Goal: Task Accomplishment & Management: Manage account settings

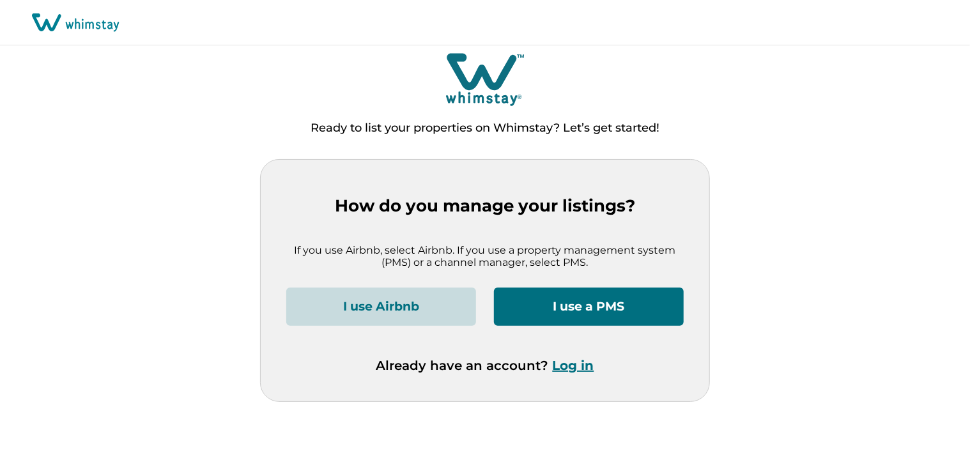
click at [576, 365] on button "Log in" at bounding box center [574, 365] width 42 height 15
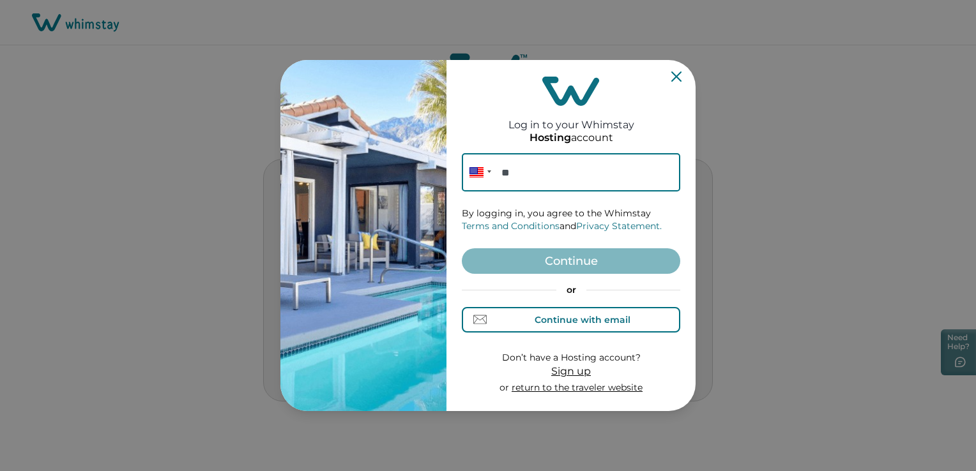
click at [549, 315] on div "Continue with email" at bounding box center [583, 320] width 96 height 10
click at [549, 315] on div "Continue with phone" at bounding box center [582, 320] width 100 height 10
click at [554, 317] on div "Continue with email" at bounding box center [583, 320] width 96 height 10
click at [543, 179] on input at bounding box center [571, 172] width 218 height 38
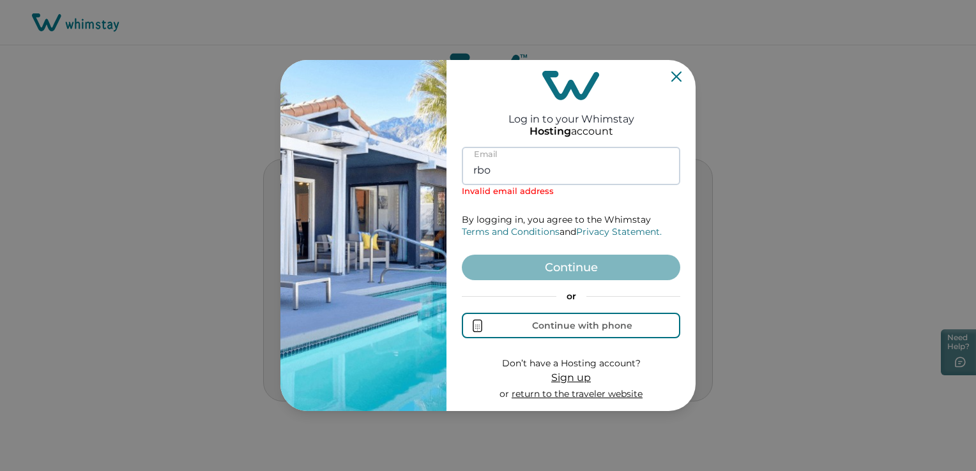
type input "[EMAIL_ADDRESS][DOMAIN_NAME]"
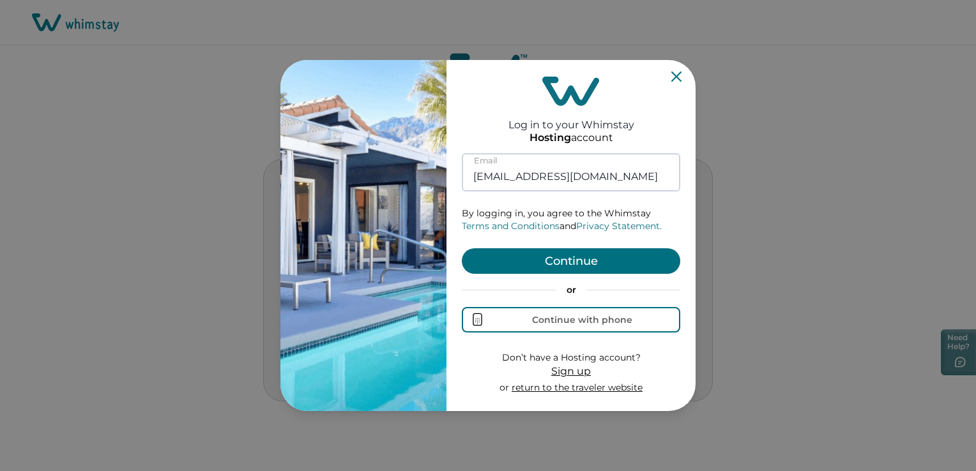
click at [462, 248] on button "Continue" at bounding box center [571, 261] width 218 height 26
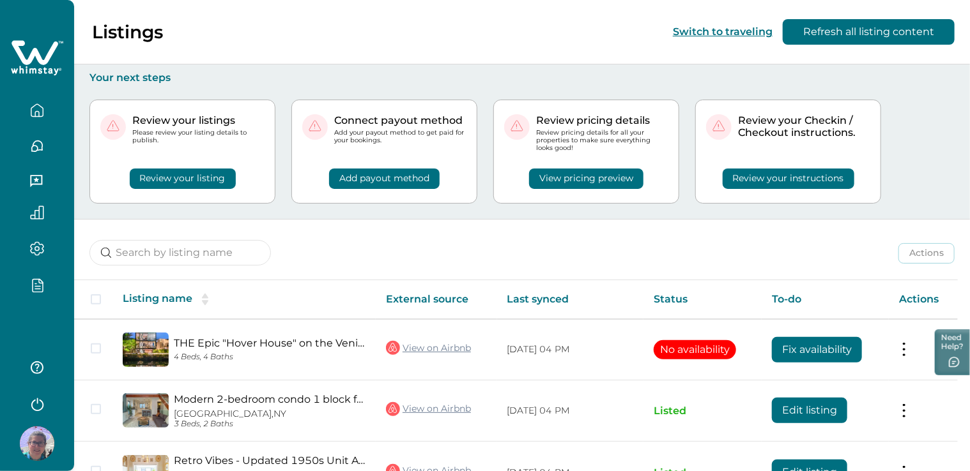
click at [27, 293] on div at bounding box center [37, 289] width 54 height 22
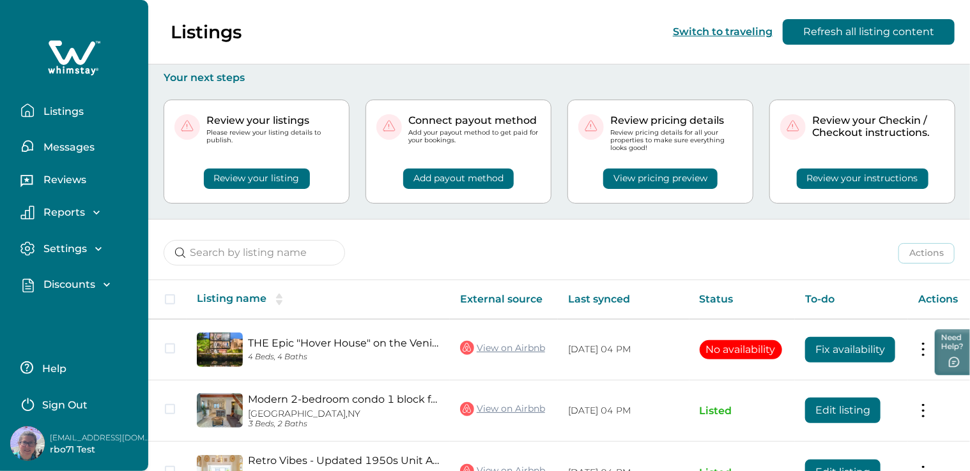
click at [79, 284] on p "Discounts" at bounding box center [68, 284] width 56 height 13
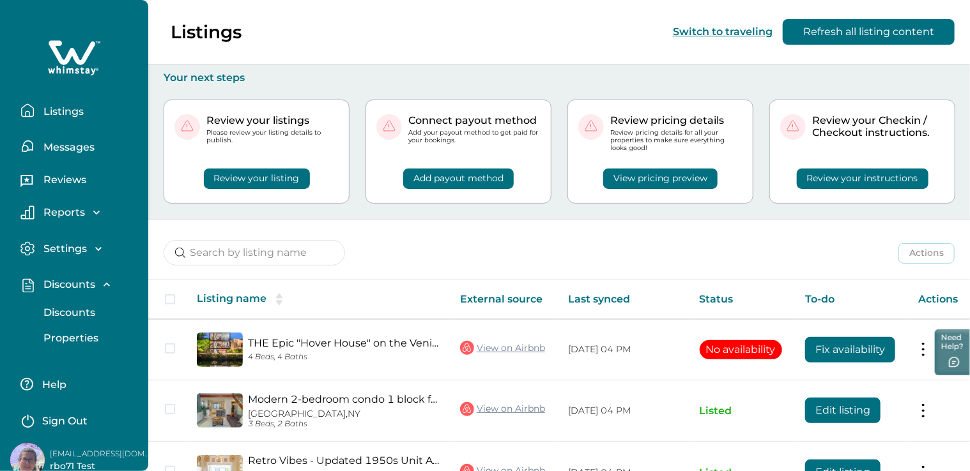
click at [79, 311] on p "Discounts" at bounding box center [68, 313] width 56 height 13
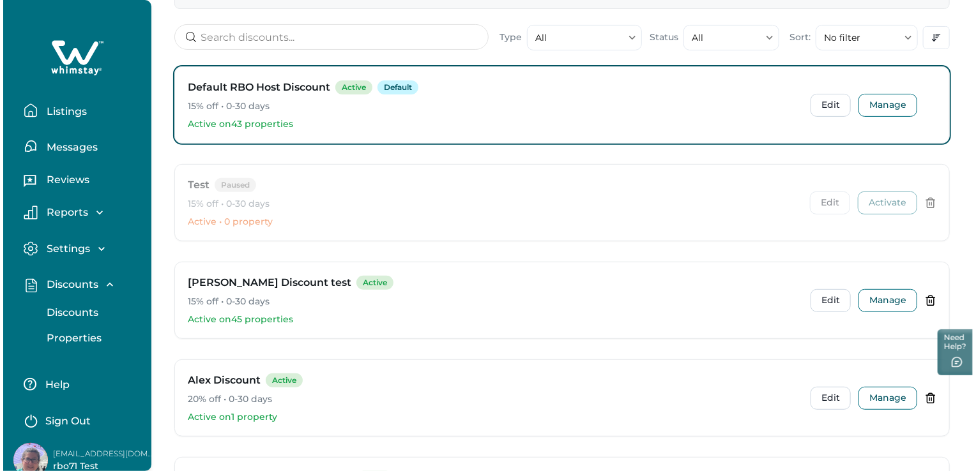
scroll to position [192, 0]
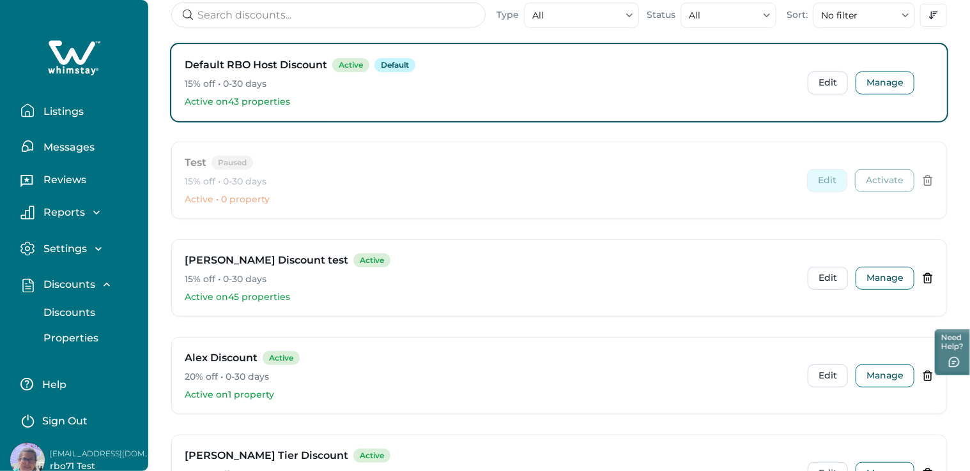
click at [823, 180] on button "Edit" at bounding box center [827, 180] width 40 height 23
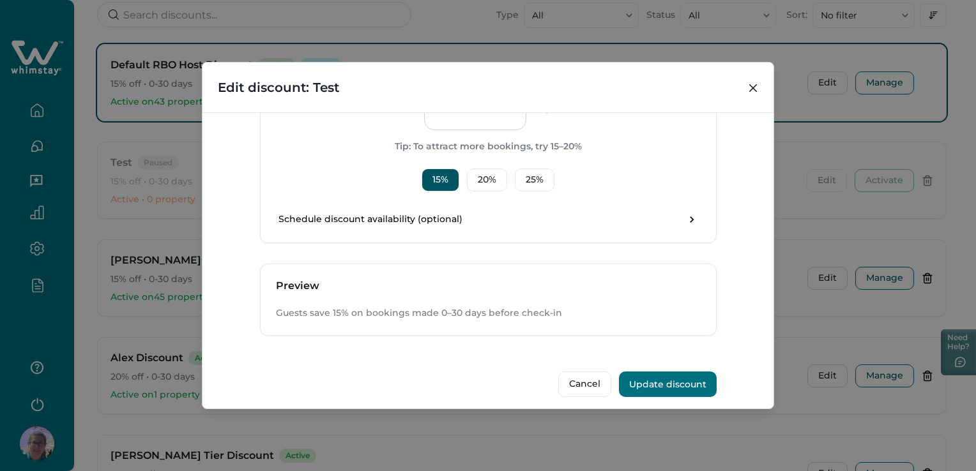
scroll to position [402, 0]
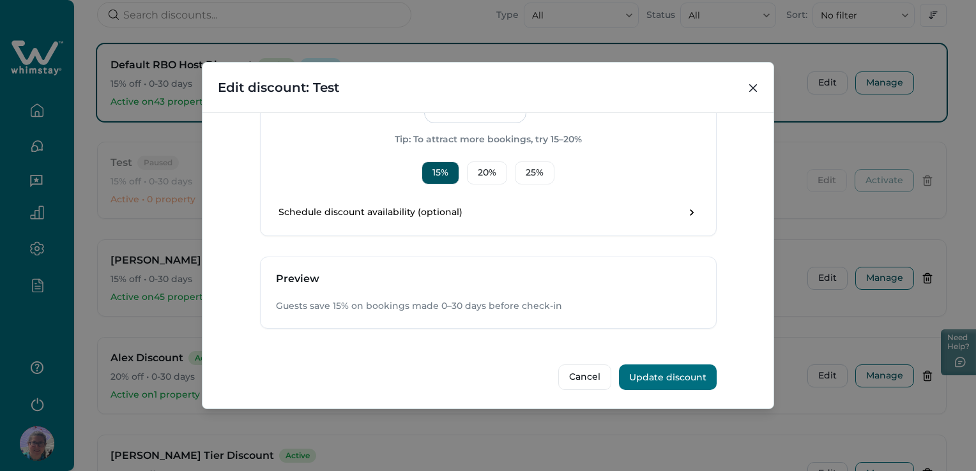
click at [670, 377] on button "Update discount" at bounding box center [668, 378] width 98 height 26
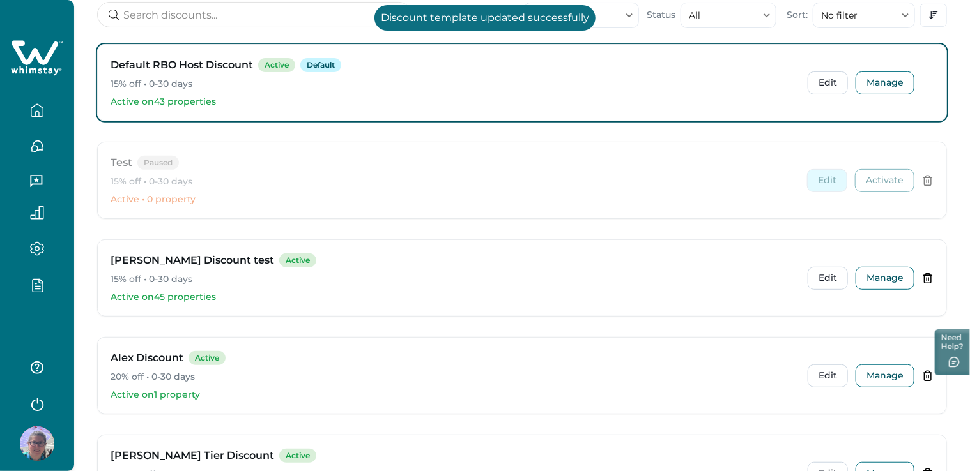
click at [840, 185] on button "Edit" at bounding box center [827, 180] width 40 height 23
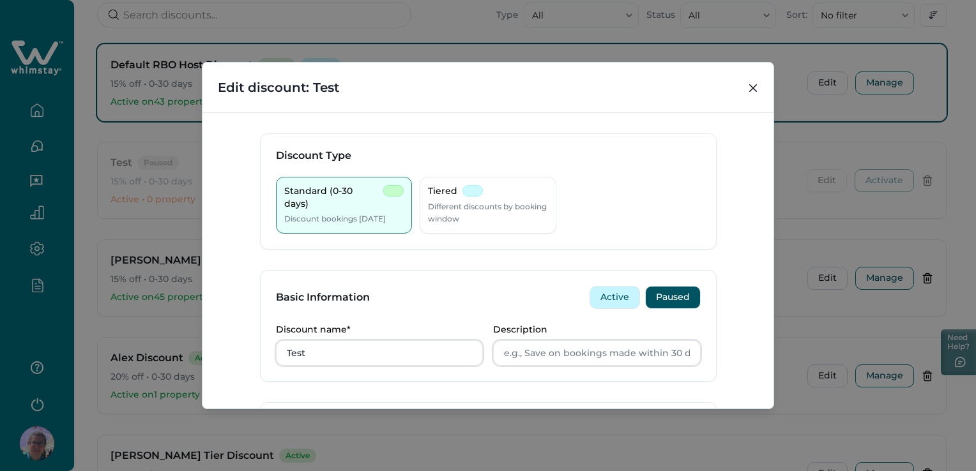
click at [608, 299] on button "Active" at bounding box center [615, 297] width 50 height 23
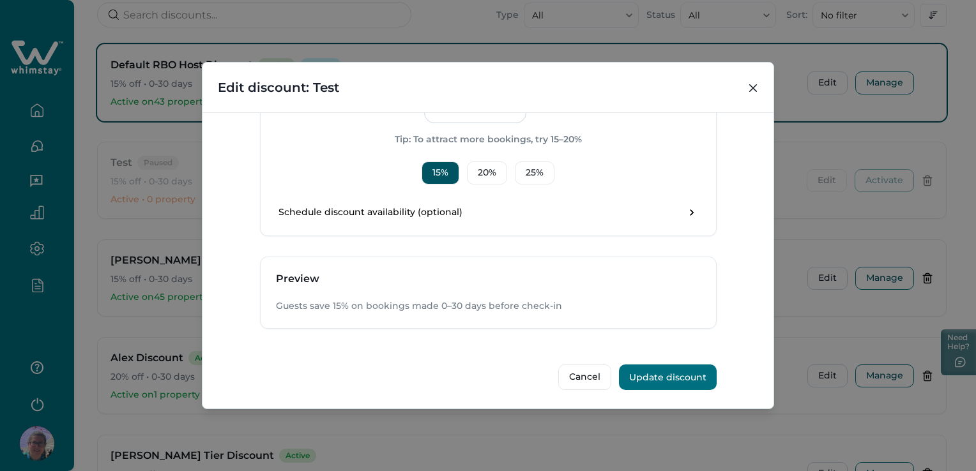
click at [643, 379] on button "Update discount" at bounding box center [668, 378] width 98 height 26
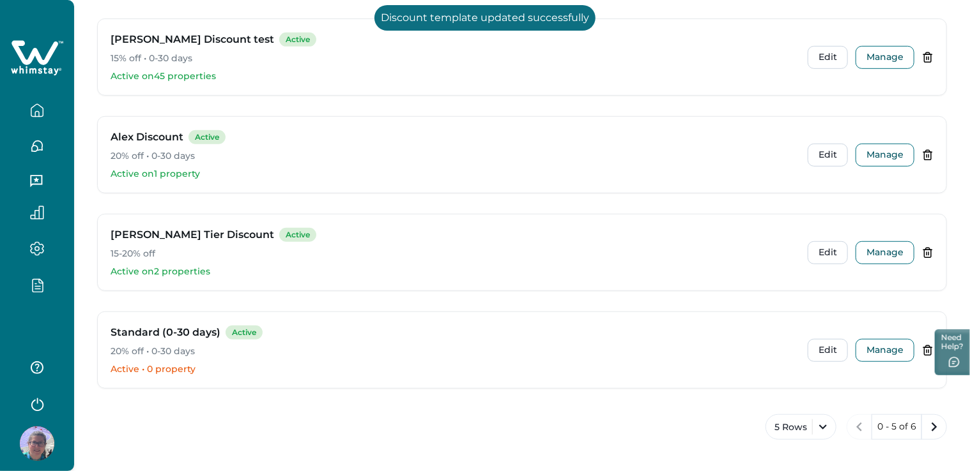
scroll to position [0, 0]
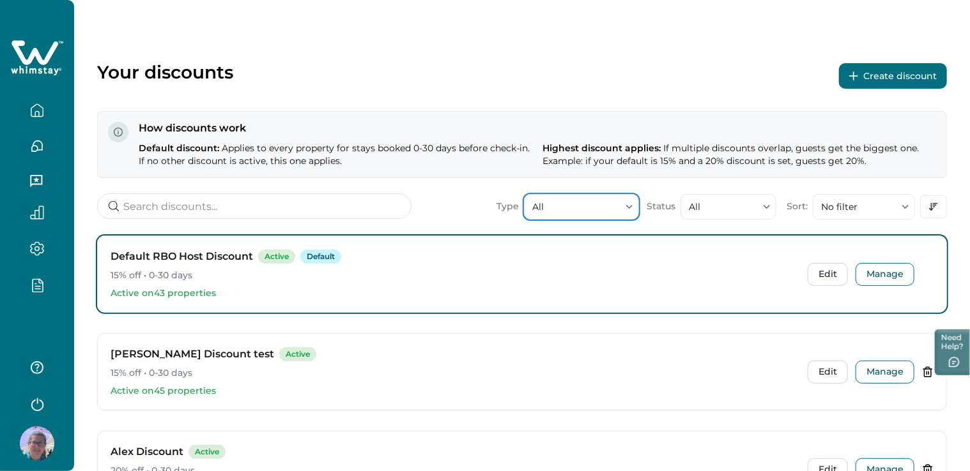
click at [584, 213] on button "All" at bounding box center [581, 207] width 115 height 26
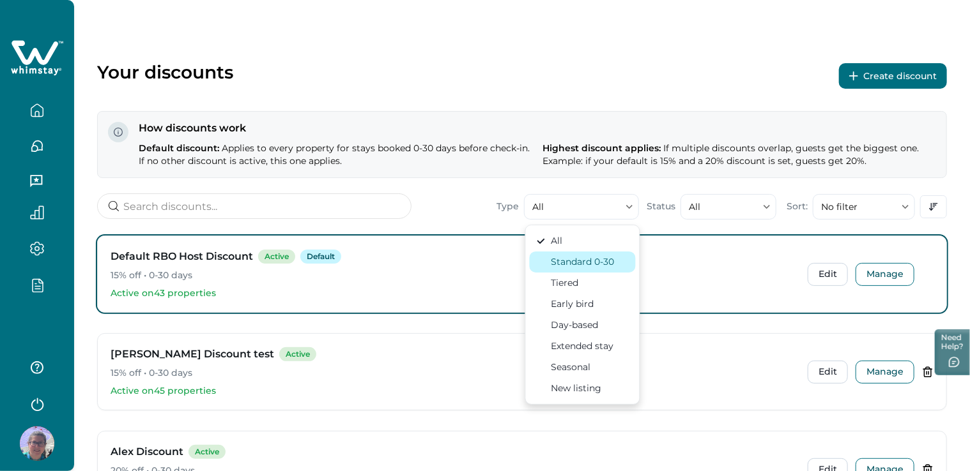
click at [568, 264] on div "Standard 0-30" at bounding box center [582, 261] width 63 height 13
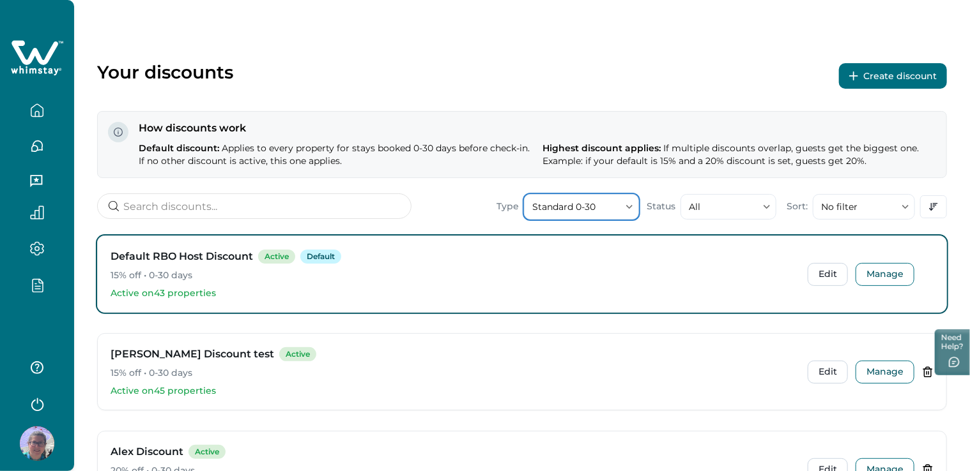
click at [576, 206] on button "Standard 0-30" at bounding box center [581, 207] width 115 height 26
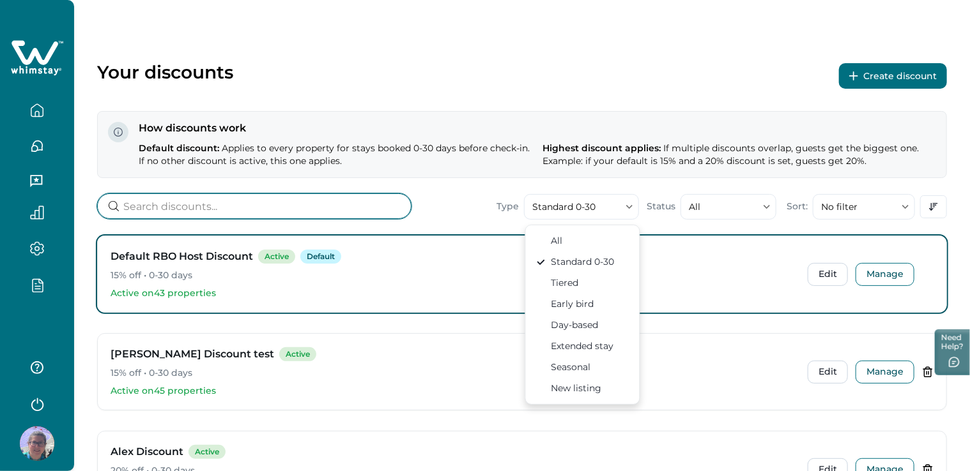
click at [383, 203] on input at bounding box center [254, 207] width 314 height 26
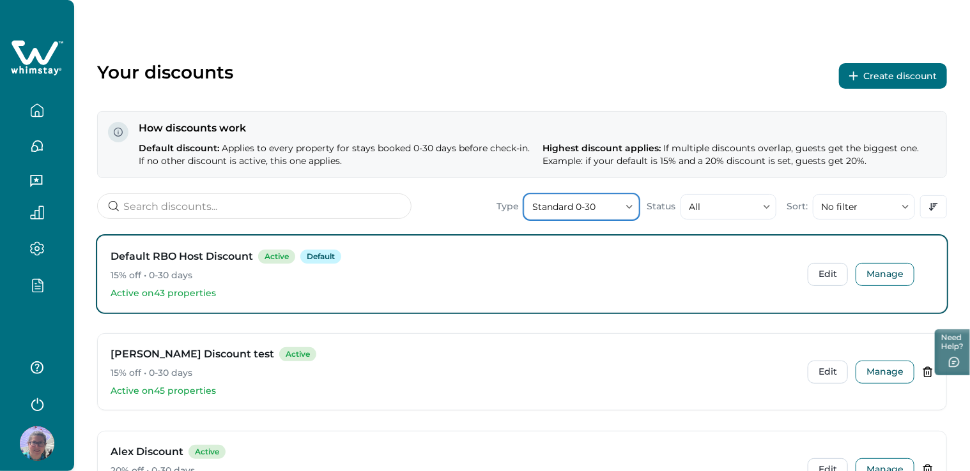
click at [594, 210] on button "Standard 0-30" at bounding box center [581, 207] width 115 height 26
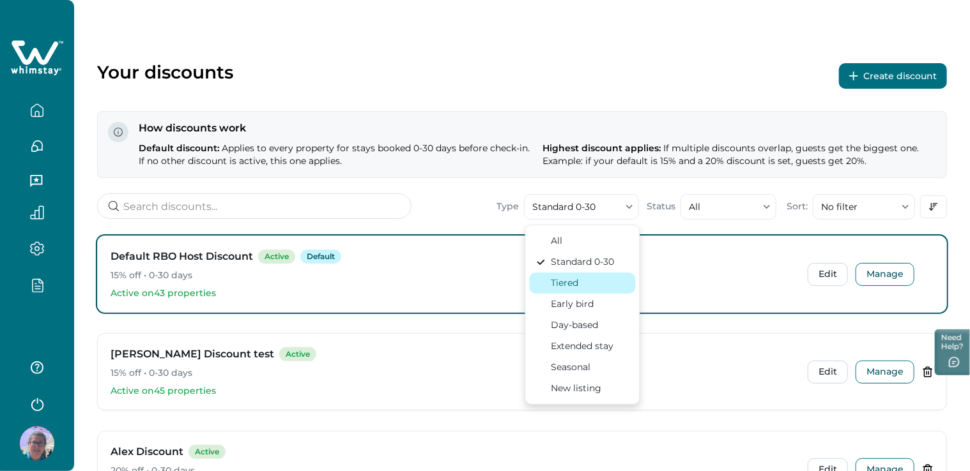
click at [576, 278] on div "Tiered" at bounding box center [564, 283] width 27 height 13
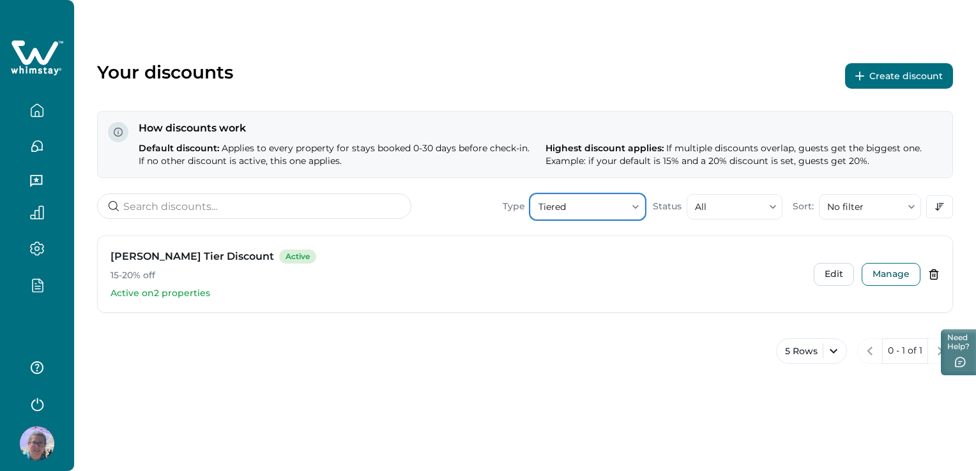
click at [571, 202] on button "Tiered" at bounding box center [587, 207] width 115 height 26
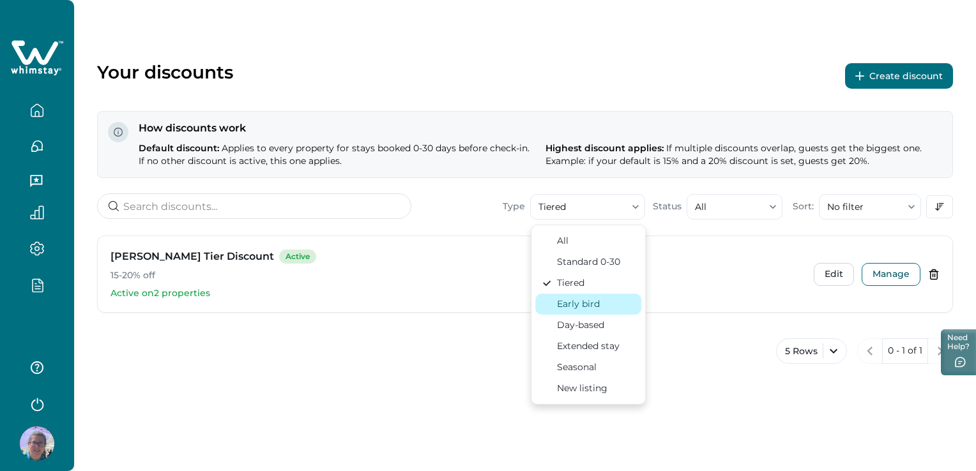
click at [578, 296] on button "Early bird" at bounding box center [588, 304] width 106 height 21
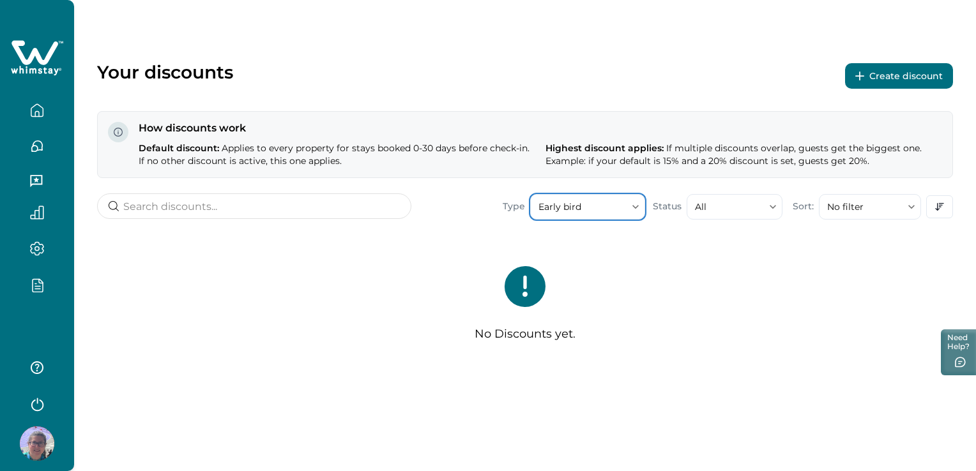
click at [581, 204] on button "Early bird" at bounding box center [587, 207] width 115 height 26
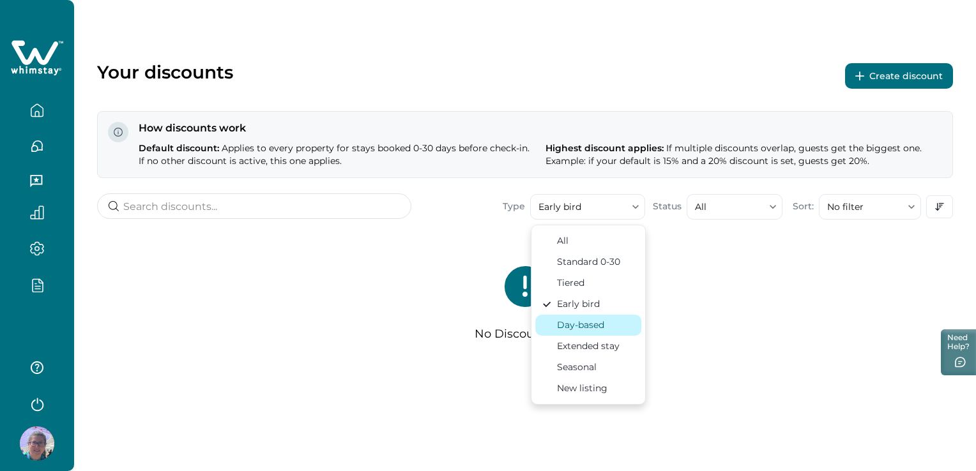
click at [571, 319] on div "Day-based" at bounding box center [580, 325] width 47 height 13
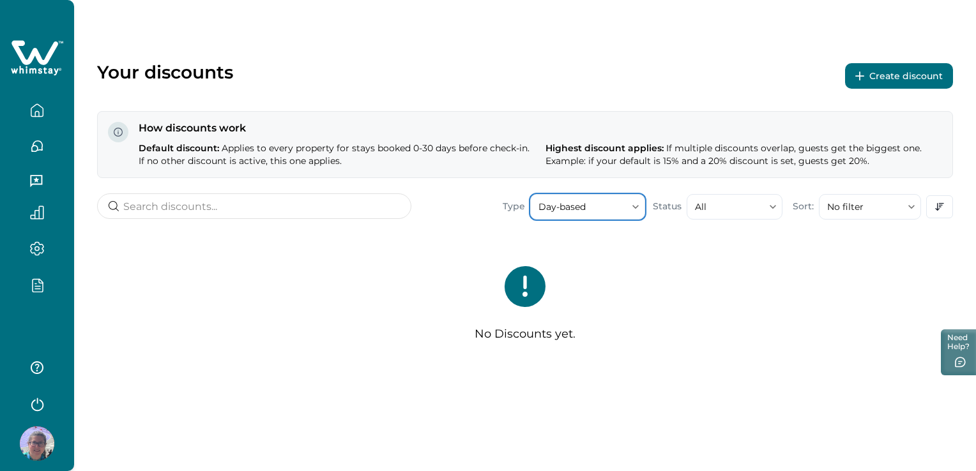
click at [564, 207] on button "Day-based" at bounding box center [587, 207] width 115 height 26
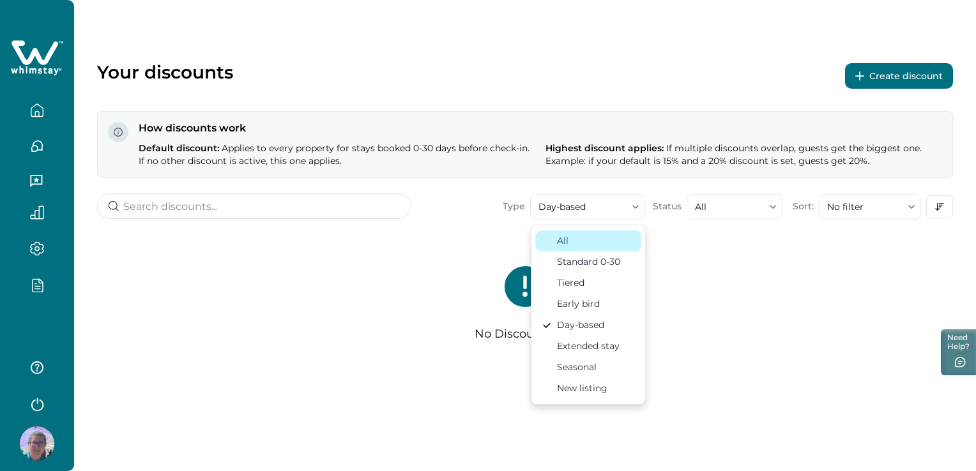
click at [580, 233] on button "All" at bounding box center [588, 241] width 106 height 21
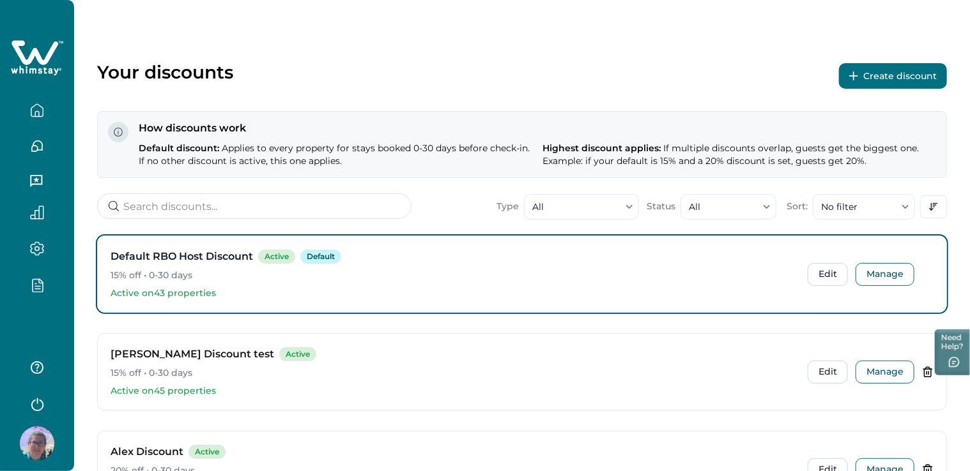
click at [458, 195] on div "Type All All Standard 0-30 Tiered Early bird Day-based Extended stay Seasonal N…" at bounding box center [522, 207] width 850 height 27
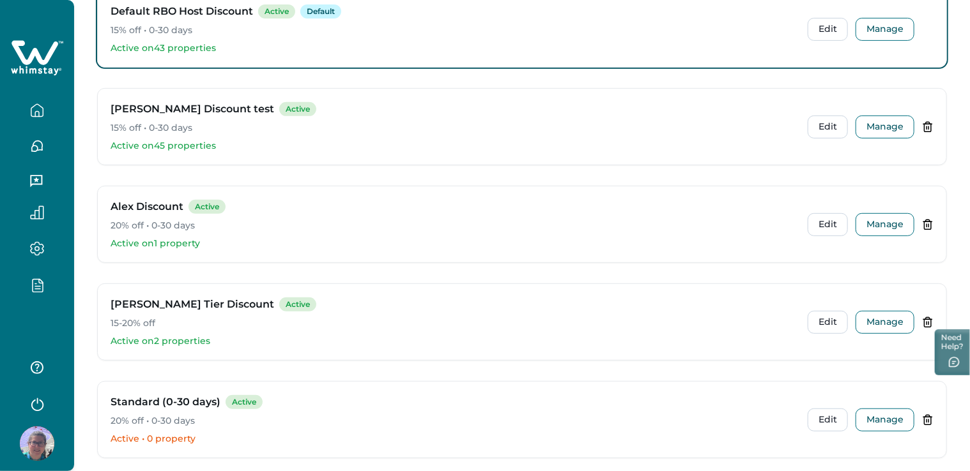
scroll to position [315, 0]
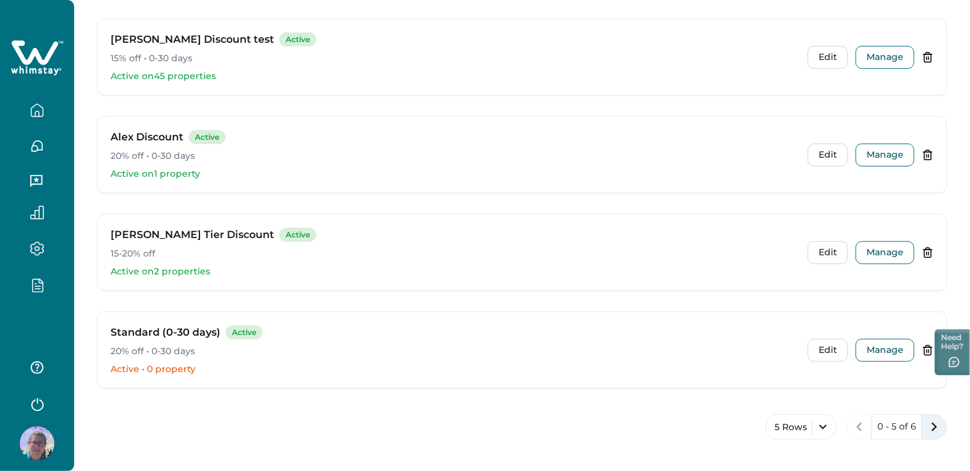
click at [925, 423] on icon "next page" at bounding box center [934, 427] width 18 height 18
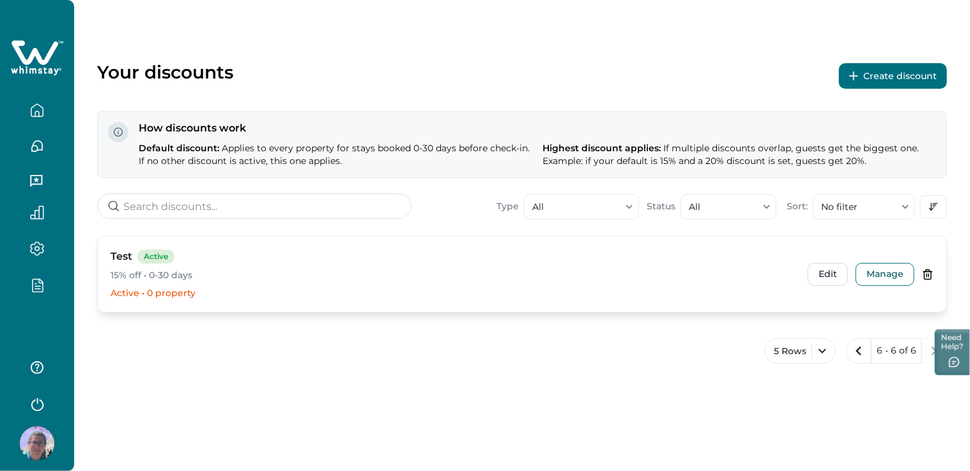
scroll to position [0, 0]
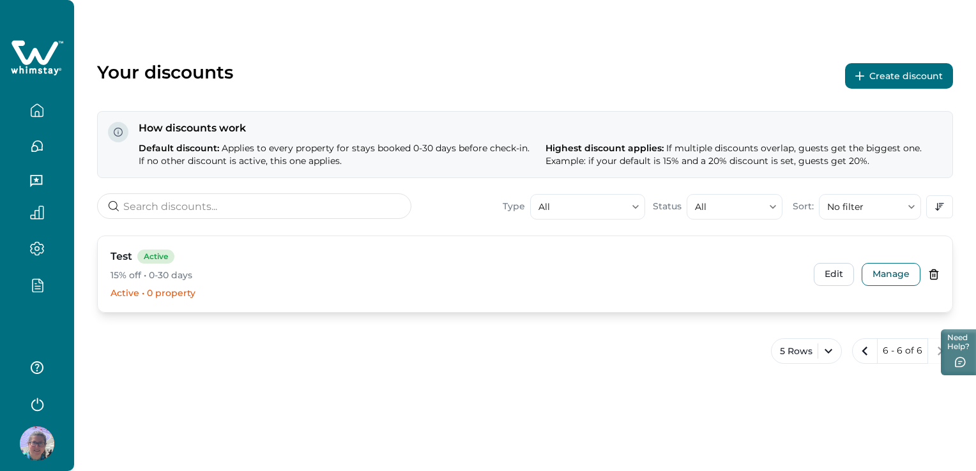
click at [932, 275] on icon at bounding box center [933, 274] width 11 height 11
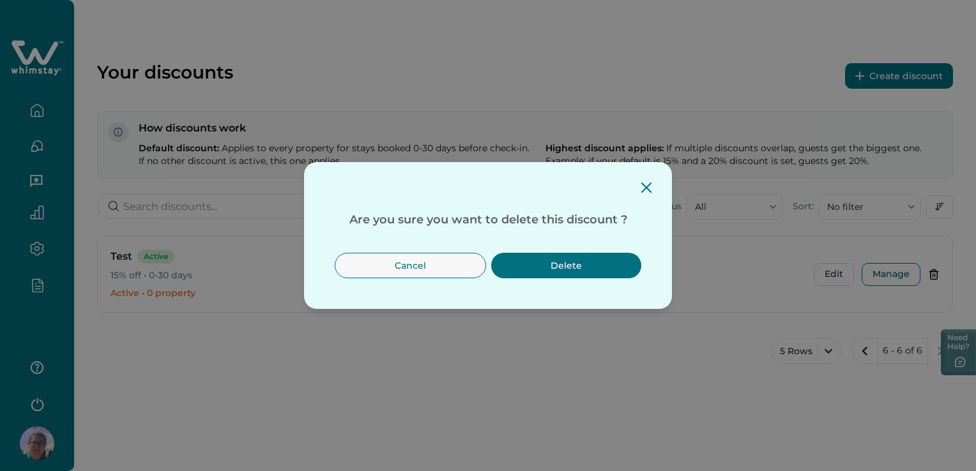
click at [561, 265] on button "Delete" at bounding box center [566, 266] width 150 height 26
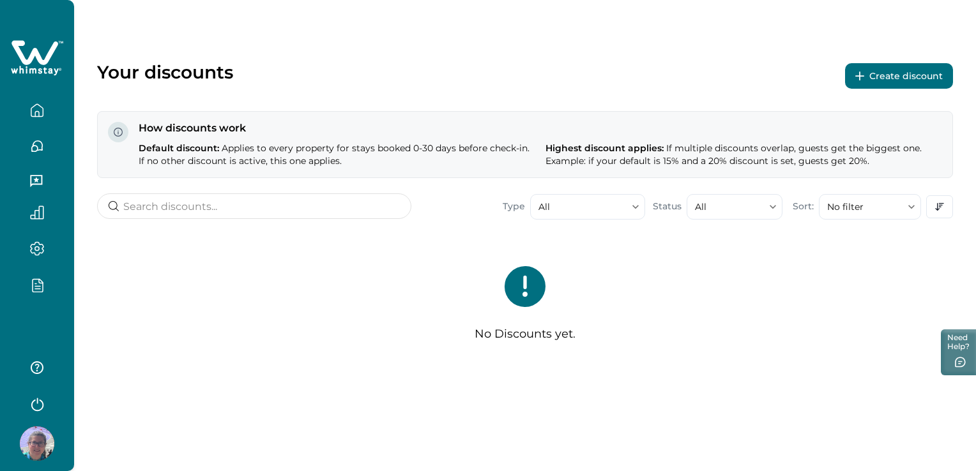
click at [42, 109] on icon "button" at bounding box center [37, 110] width 14 height 14
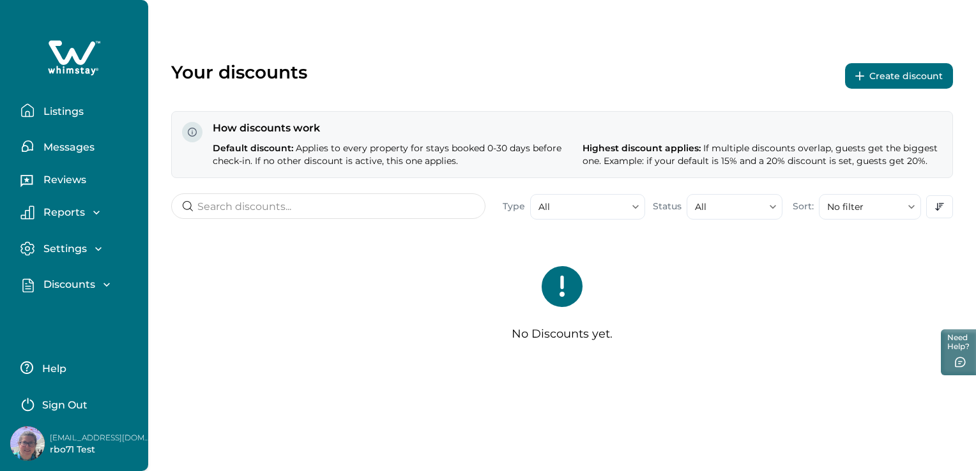
click at [88, 282] on p "Discounts" at bounding box center [68, 284] width 56 height 13
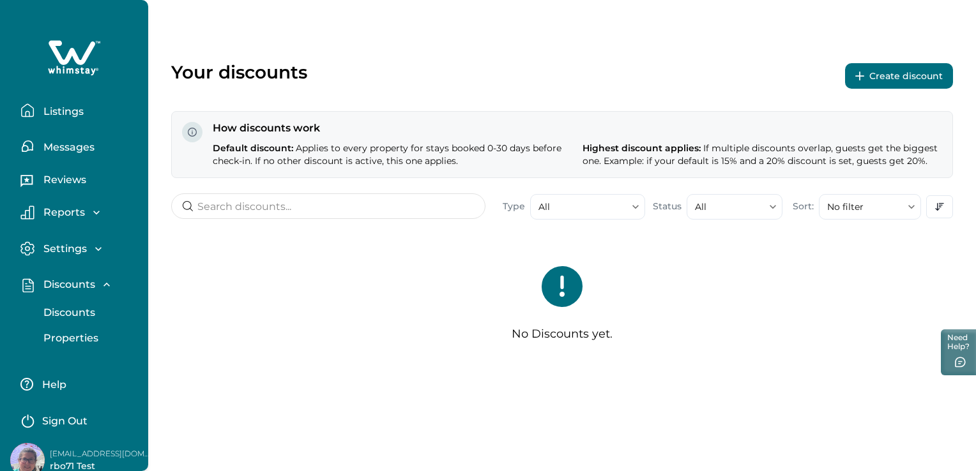
click at [90, 316] on p "Discounts" at bounding box center [68, 313] width 56 height 13
click at [92, 337] on p "Properties" at bounding box center [69, 338] width 59 height 13
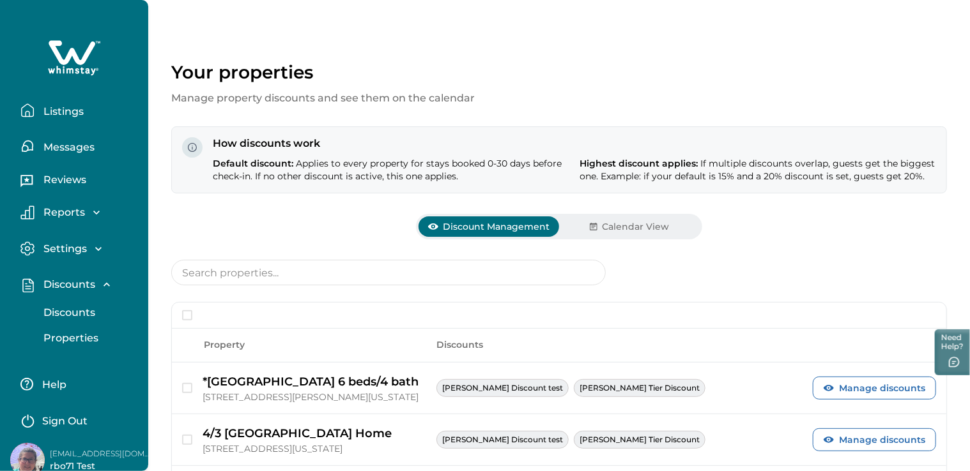
click at [77, 307] on p "Discounts" at bounding box center [68, 313] width 56 height 13
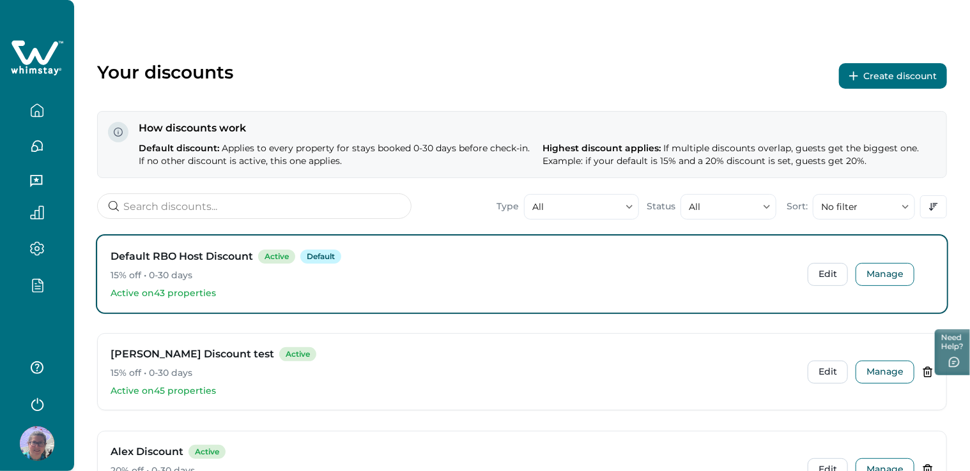
click at [404, 42] on div "Your discounts Create discount How discounts work Default discount: Applies to …" at bounding box center [522, 394] width 896 height 788
click at [874, 79] on button "Create discount" at bounding box center [893, 76] width 108 height 26
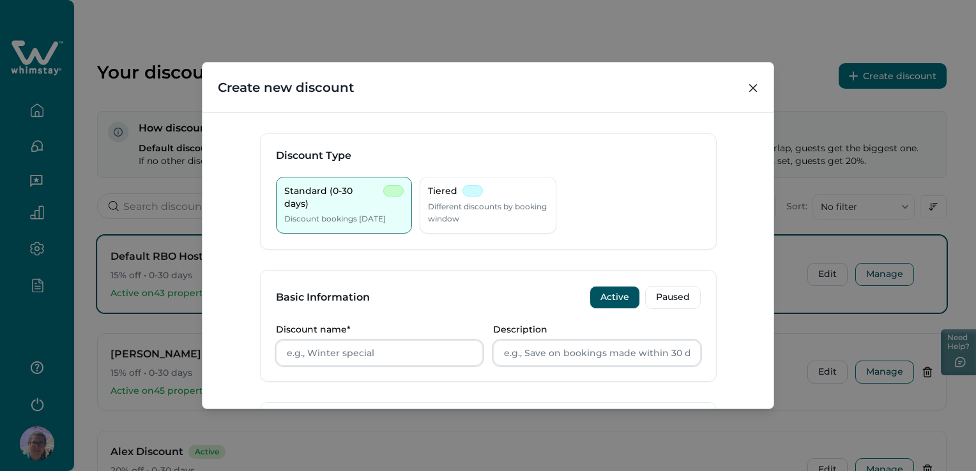
scroll to position [128, 0]
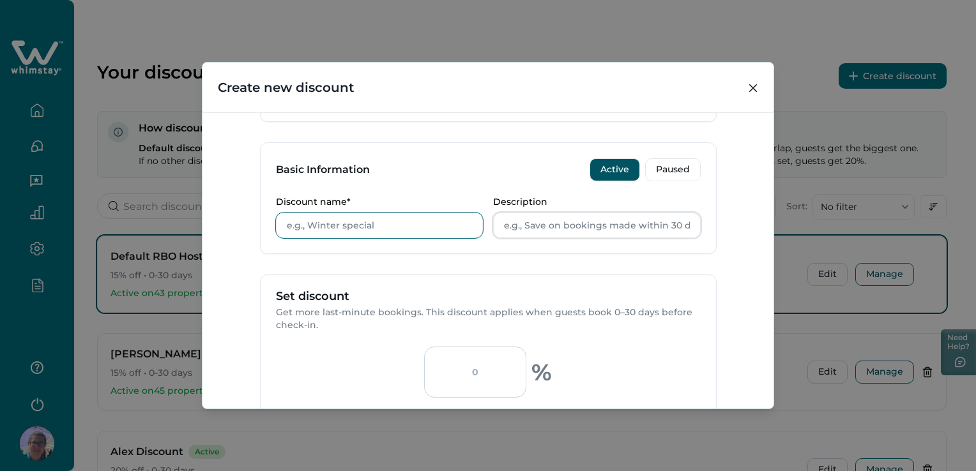
click at [400, 225] on input "Discount name*" at bounding box center [380, 226] width 208 height 26
type input "Standard 130"
click at [548, 234] on input "Description" at bounding box center [597, 226] width 208 height 26
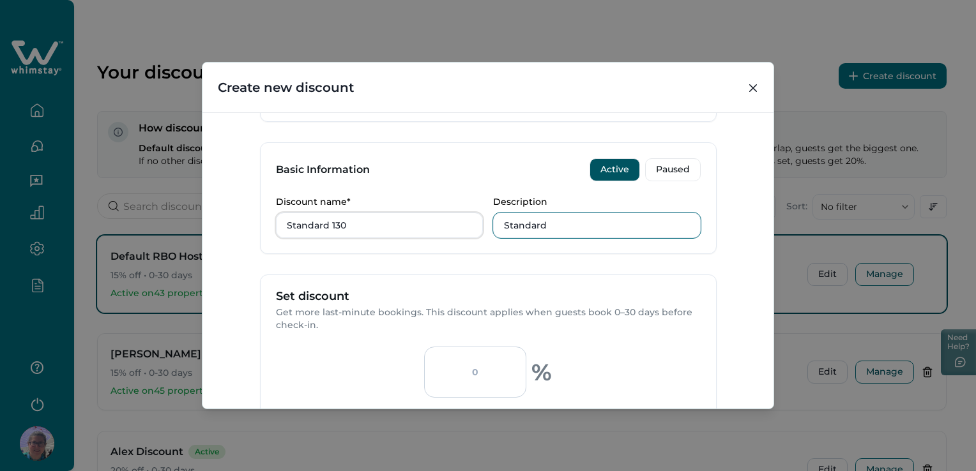
scroll to position [255, 0]
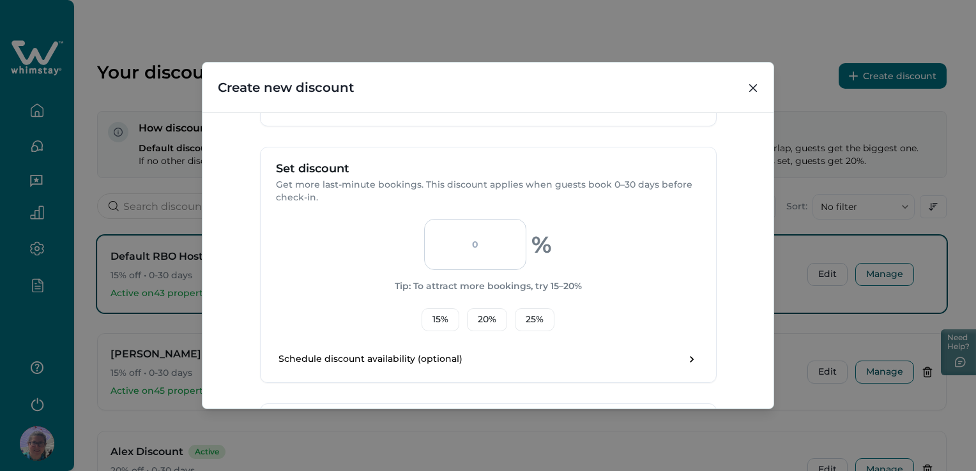
type input "Standard"
click at [471, 251] on input "number" at bounding box center [475, 244] width 102 height 51
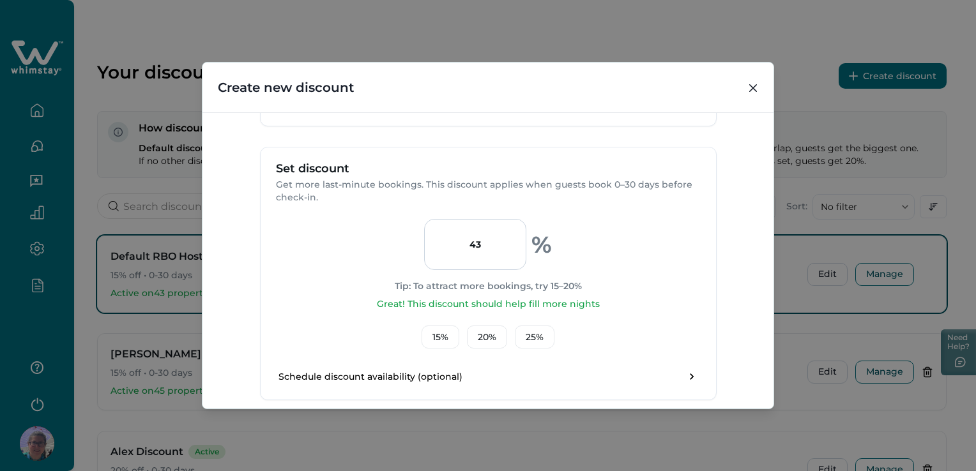
type input "43"
click at [694, 198] on p "Get more last-minute bookings. This discount applies when guests book 0–30 days…" at bounding box center [488, 191] width 425 height 25
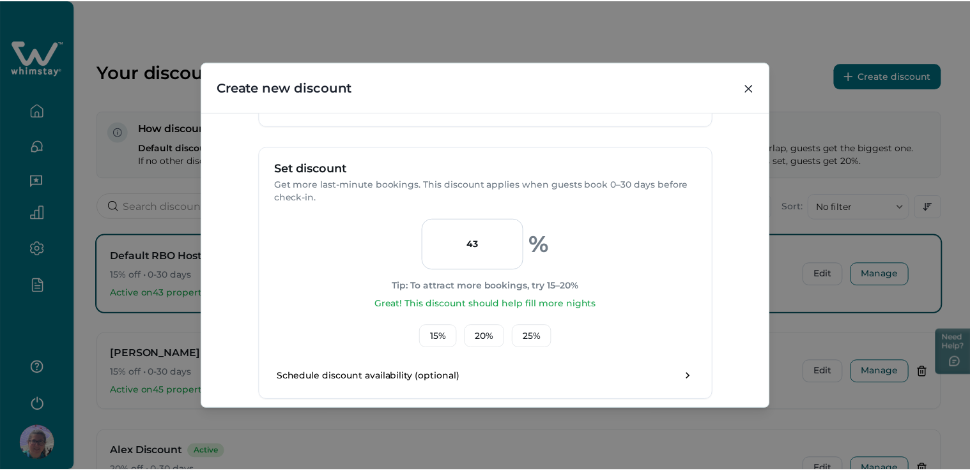
scroll to position [420, 0]
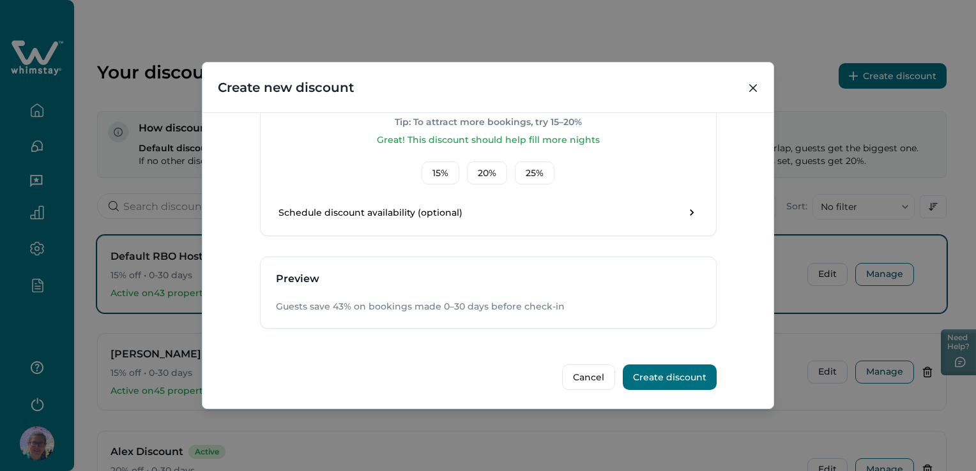
click at [680, 369] on button "Create discount" at bounding box center [670, 378] width 94 height 26
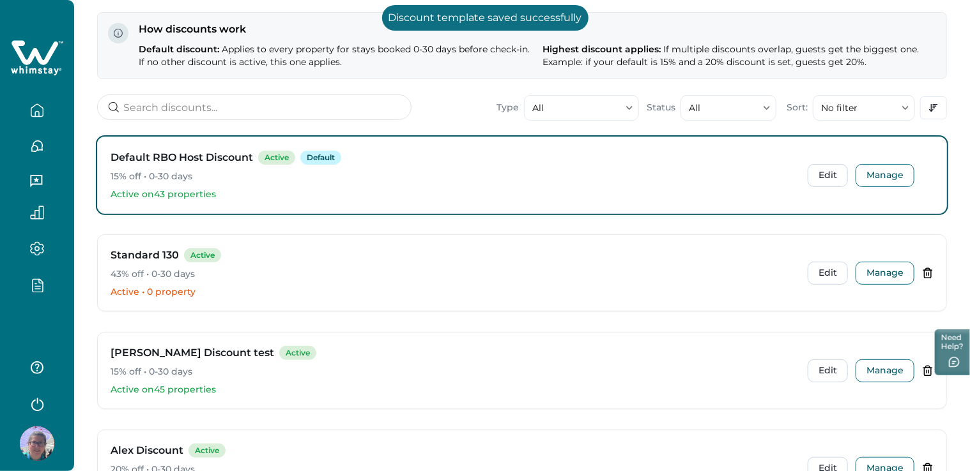
scroll to position [315, 0]
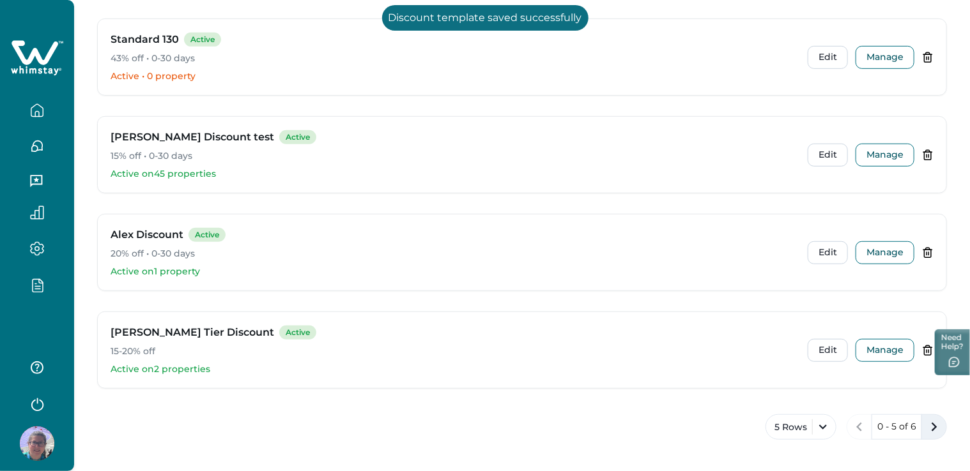
click at [933, 425] on icon "next page" at bounding box center [934, 427] width 18 height 18
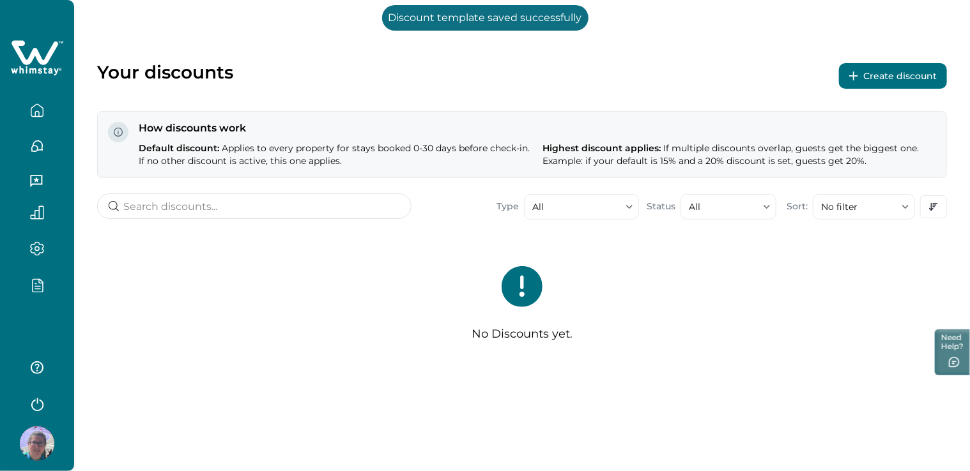
scroll to position [0, 0]
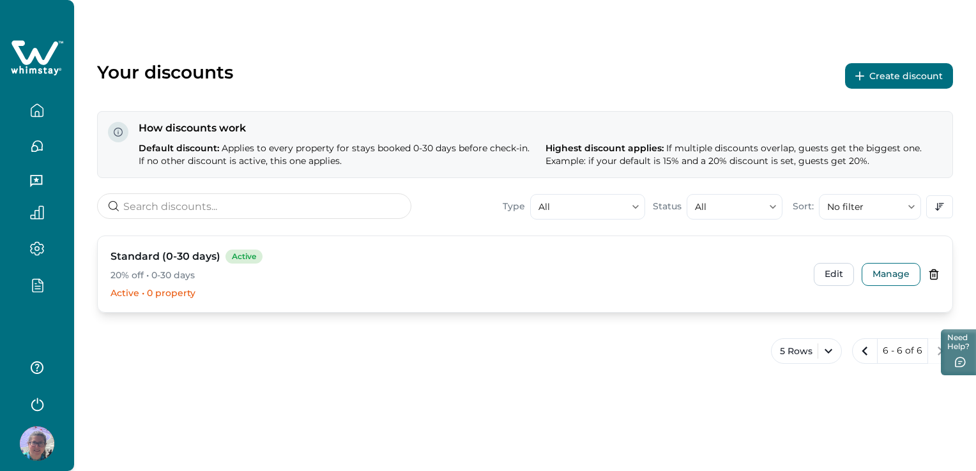
click at [938, 269] on icon at bounding box center [933, 274] width 11 height 11
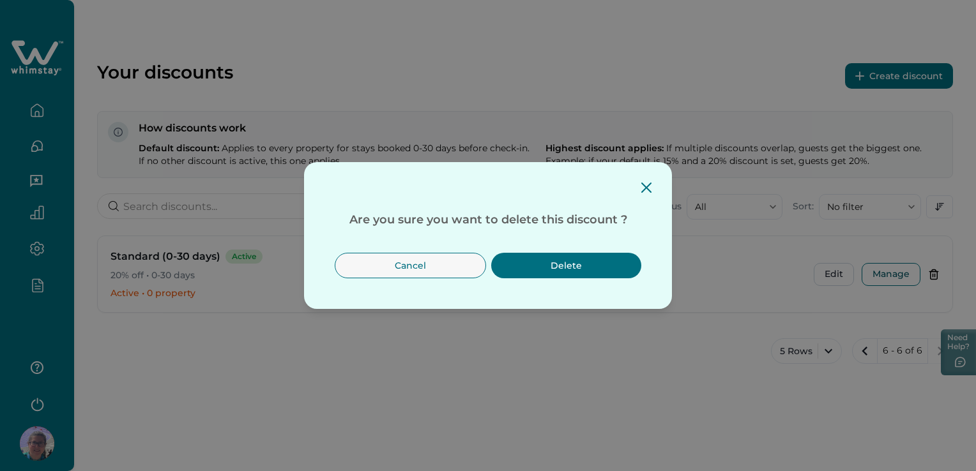
click at [611, 264] on button "Delete" at bounding box center [566, 266] width 150 height 26
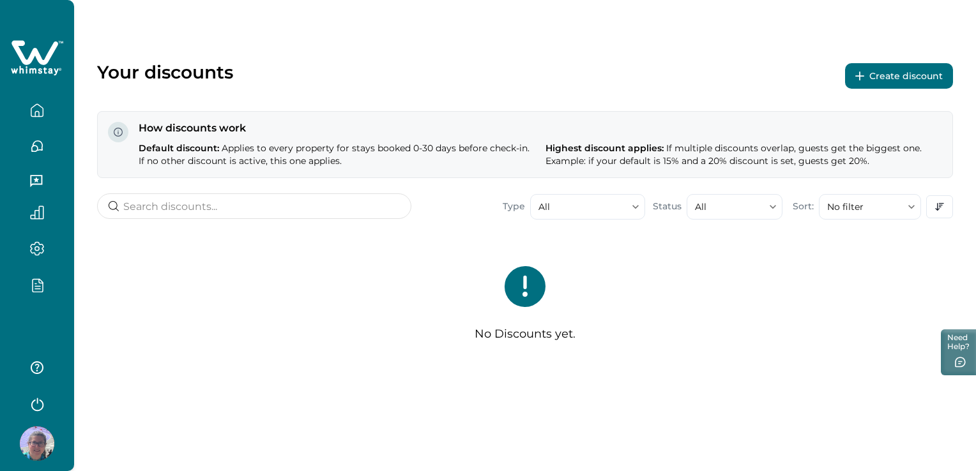
click at [39, 294] on div at bounding box center [37, 289] width 54 height 22
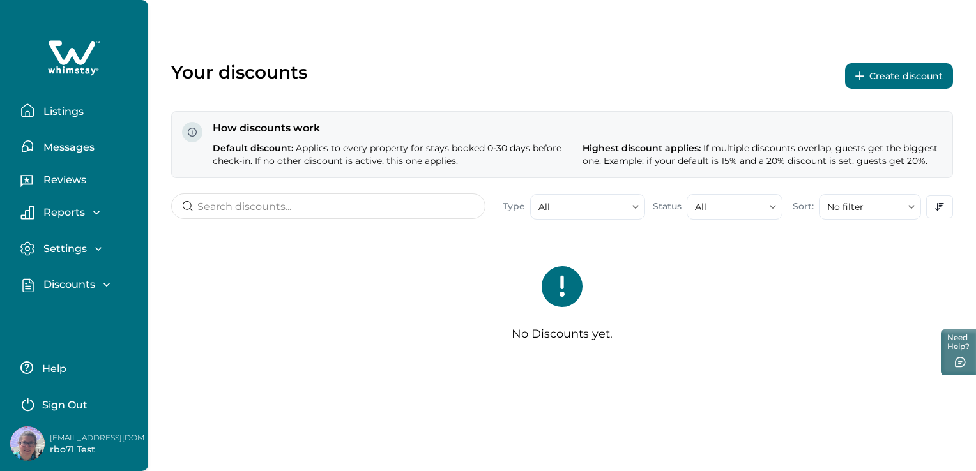
click at [63, 282] on p "Discounts" at bounding box center [68, 284] width 56 height 13
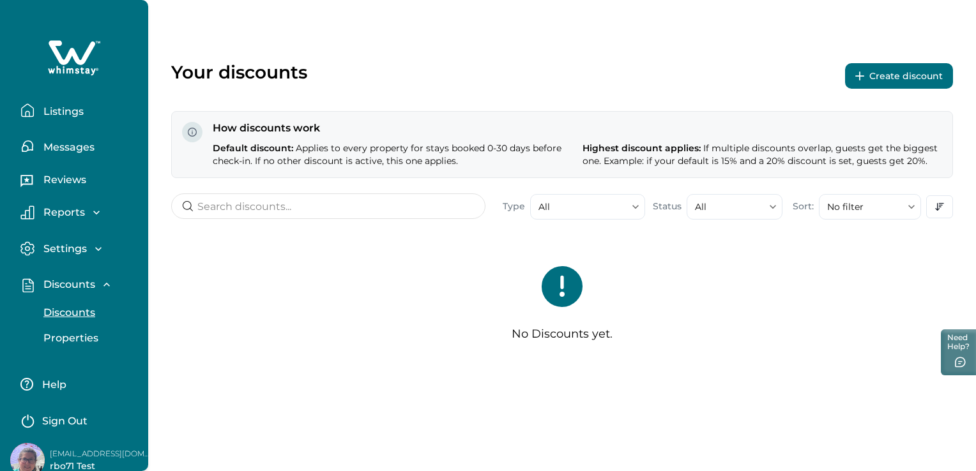
click at [73, 337] on p "Properties" at bounding box center [69, 338] width 59 height 13
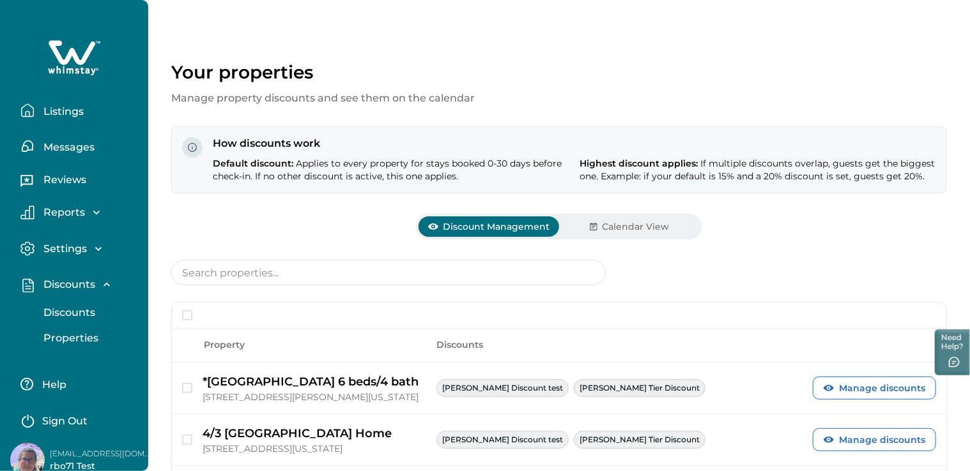
click at [78, 302] on button "Discounts" at bounding box center [88, 313] width 118 height 26
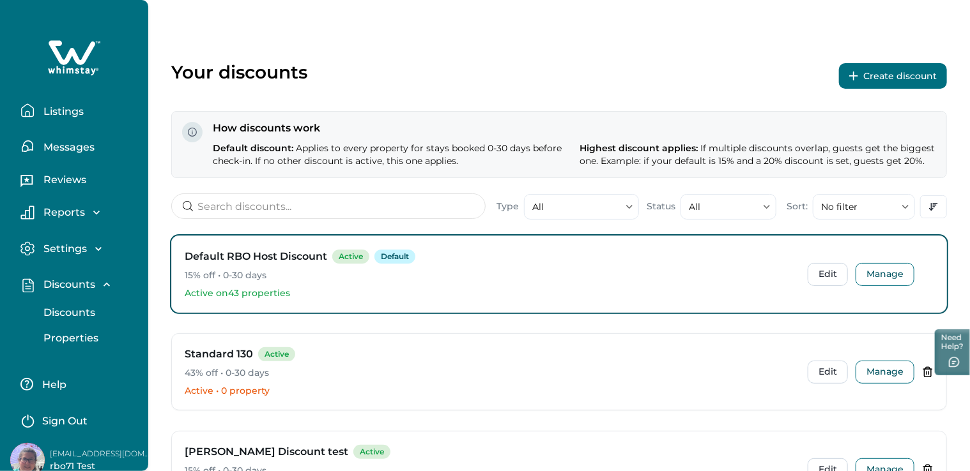
click at [909, 76] on button "Create discount" at bounding box center [893, 76] width 108 height 26
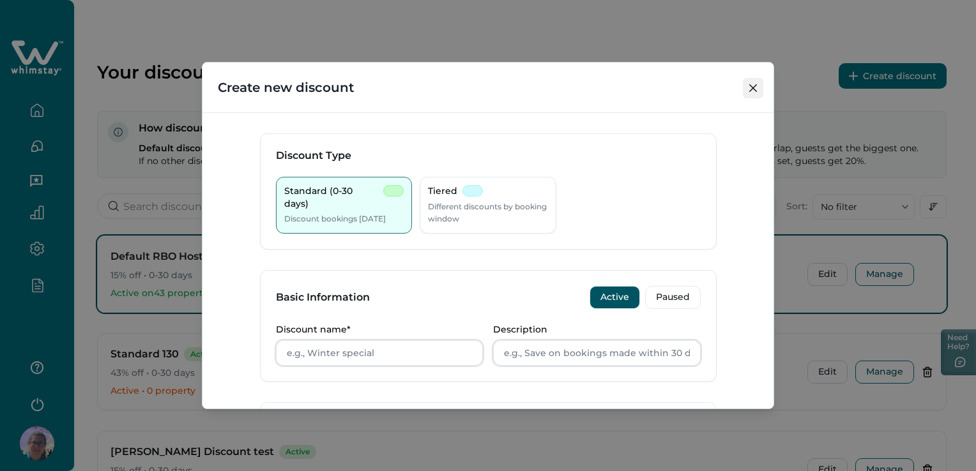
click at [743, 86] on button "Close" at bounding box center [753, 88] width 20 height 20
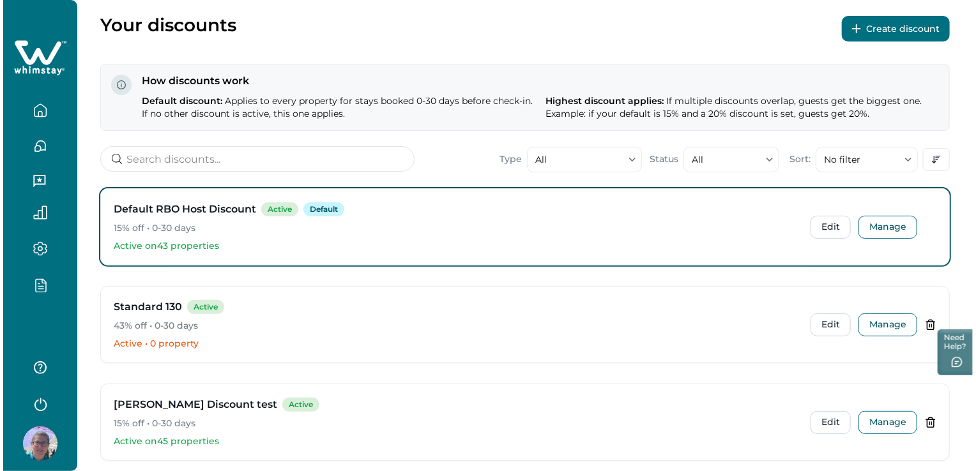
scroll to position [128, 0]
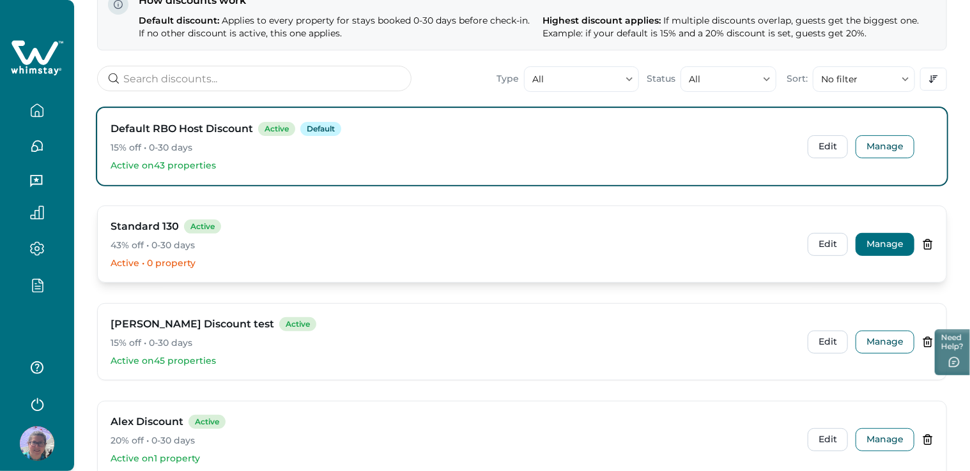
click at [877, 251] on button "Manage" at bounding box center [884, 244] width 59 height 23
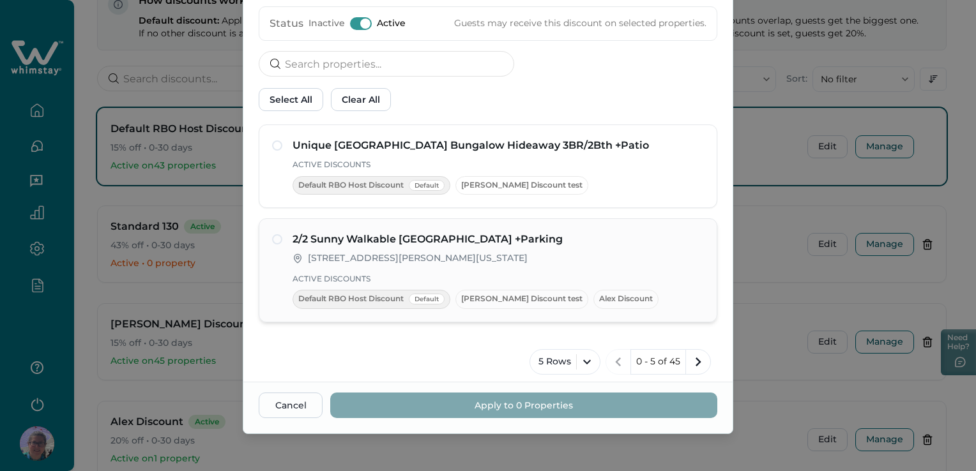
scroll to position [100, 0]
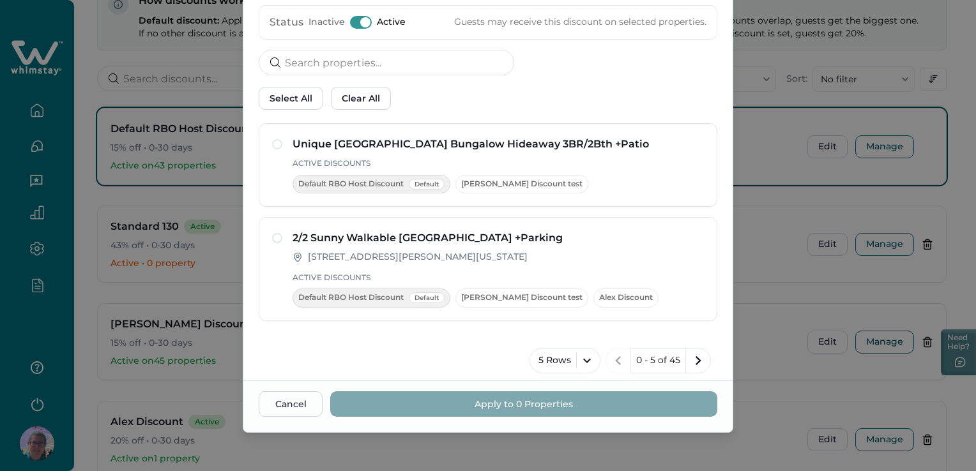
click at [350, 20] on span at bounding box center [361, 22] width 22 height 13
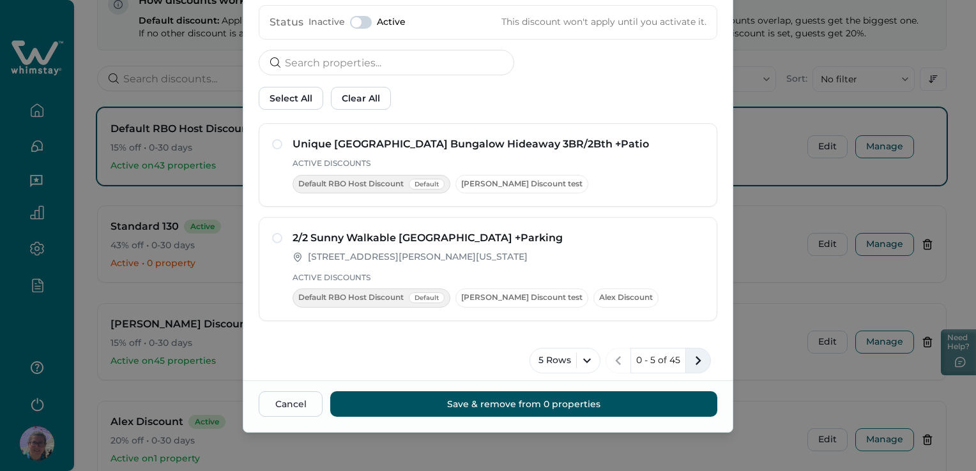
click at [690, 352] on icon "next page" at bounding box center [698, 361] width 18 height 18
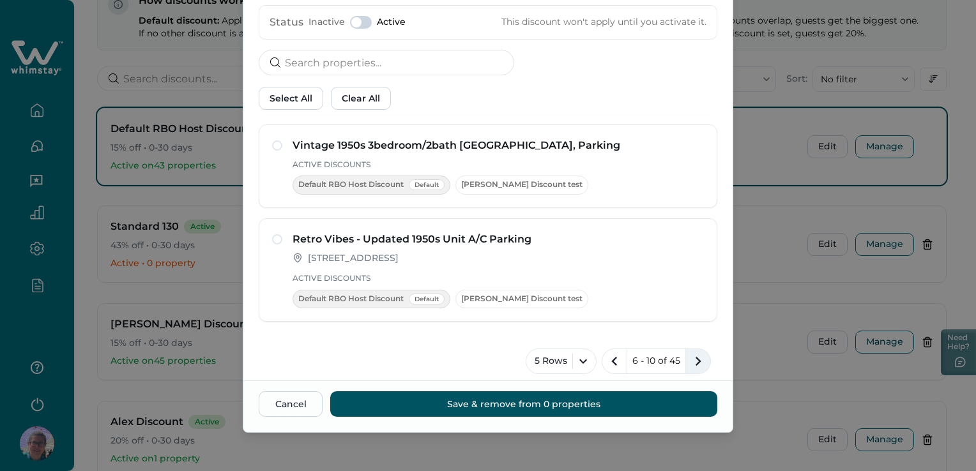
click at [690, 353] on icon "next page" at bounding box center [698, 362] width 18 height 18
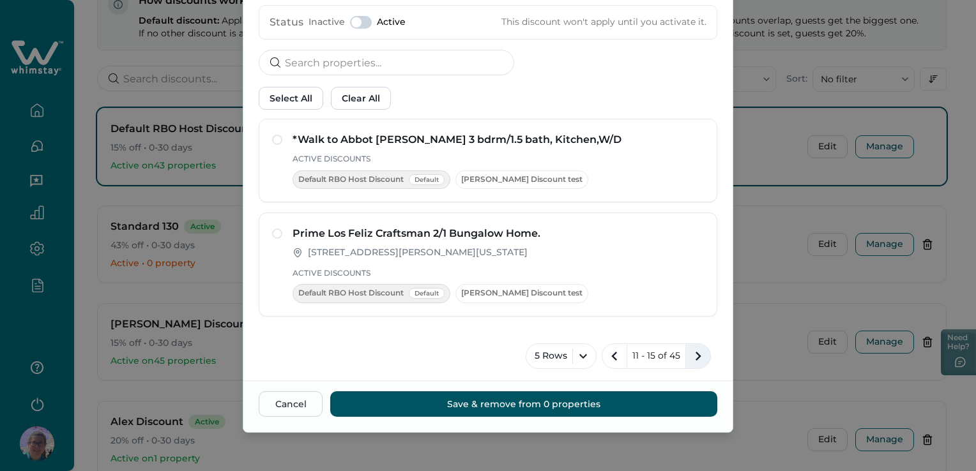
scroll to position [284, 0]
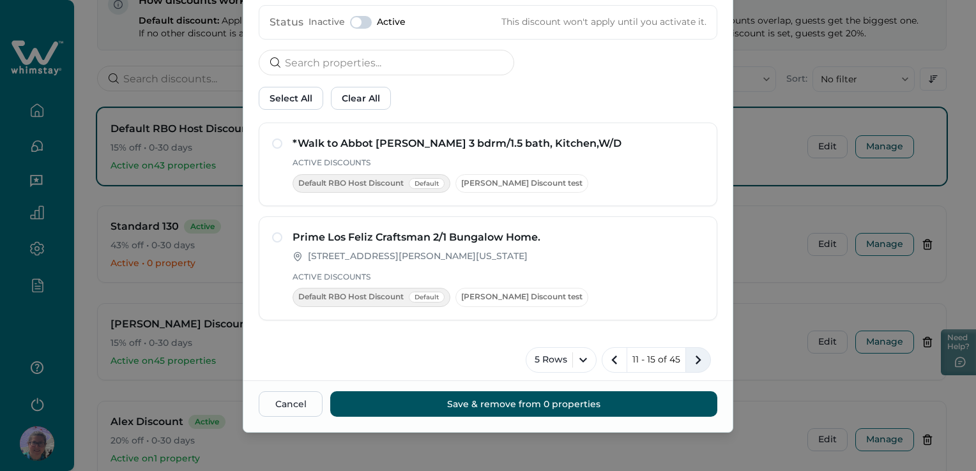
click at [690, 352] on icon "next page" at bounding box center [698, 360] width 18 height 18
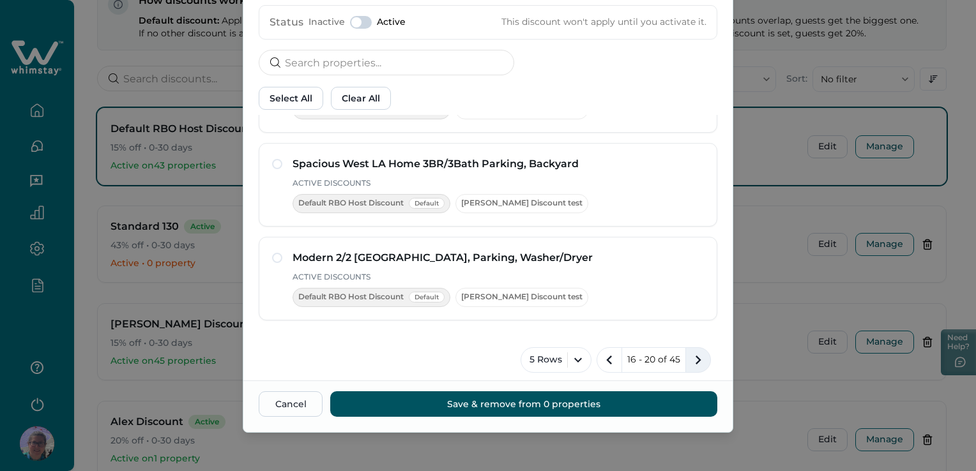
click at [690, 352] on icon "next page" at bounding box center [698, 360] width 18 height 18
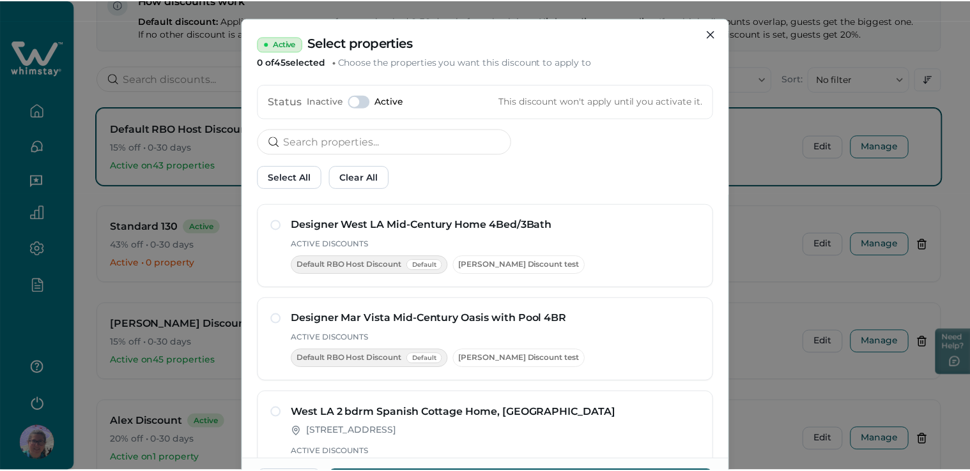
scroll to position [0, 0]
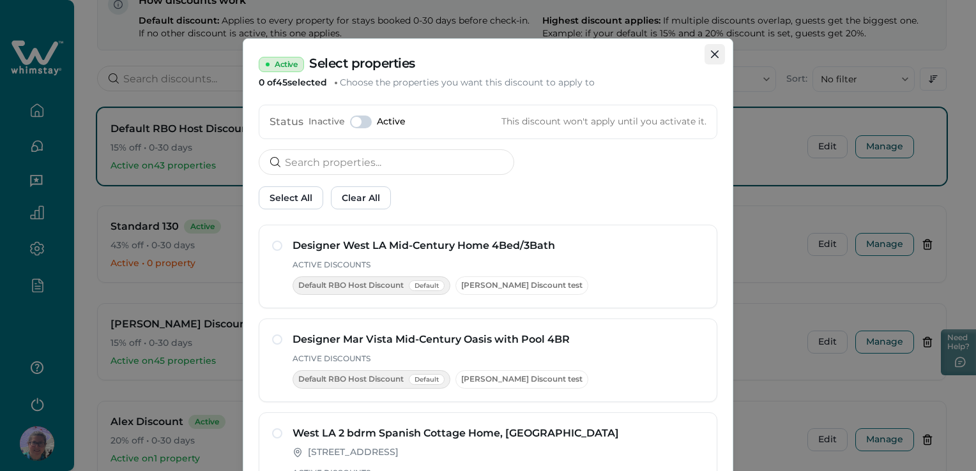
click at [711, 53] on icon "Close" at bounding box center [715, 54] width 8 height 8
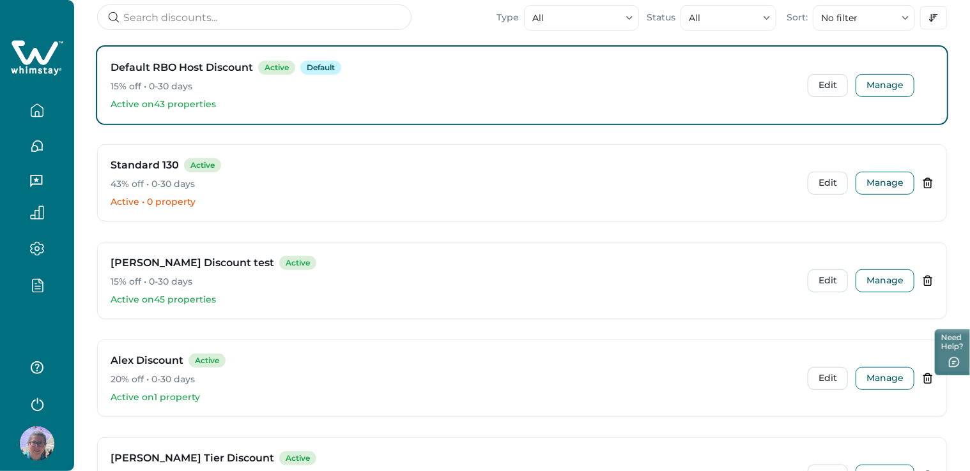
scroll to position [315, 0]
